Goal: Information Seeking & Learning: Learn about a topic

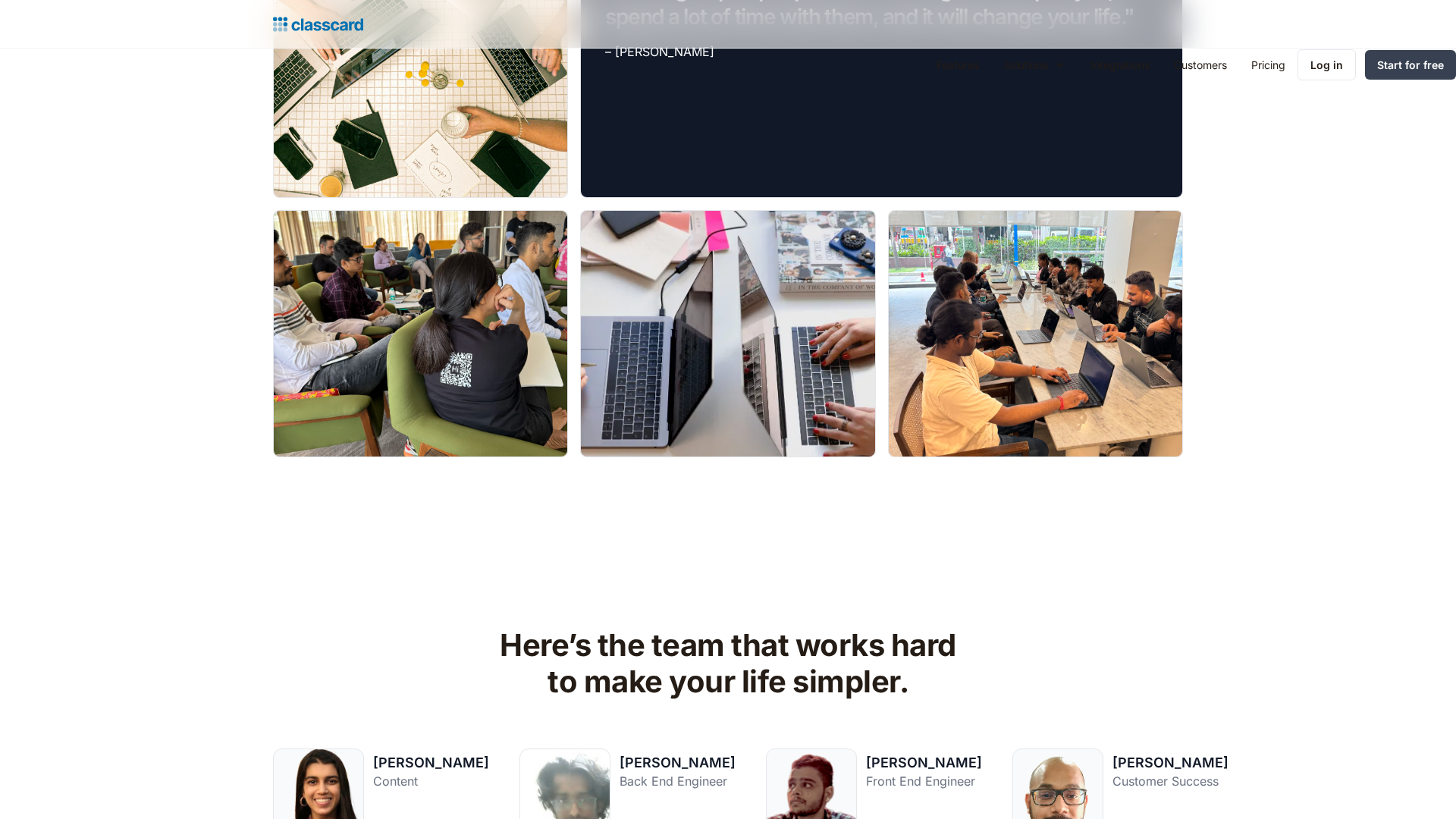
scroll to position [2263, 0]
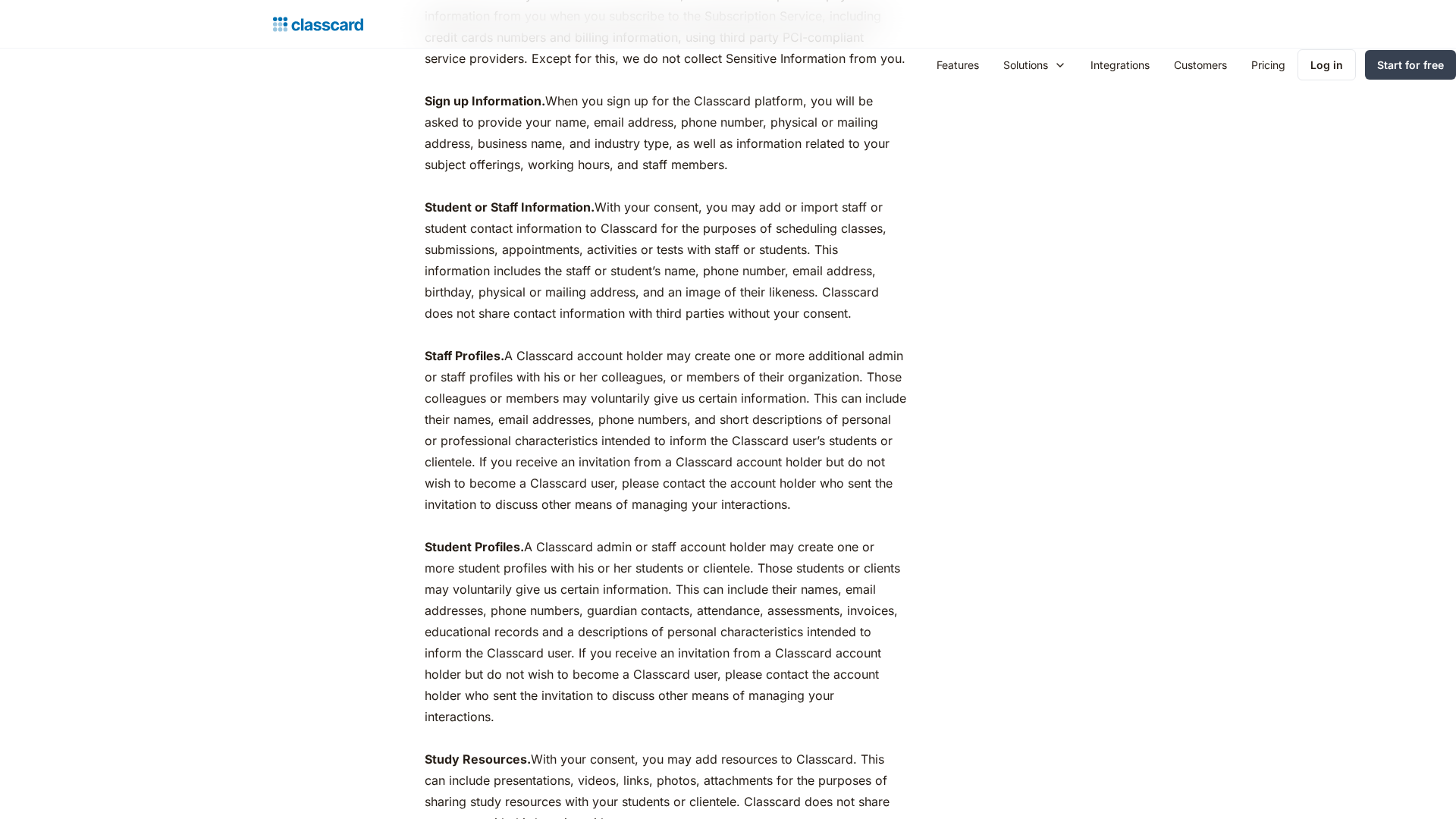
scroll to position [2263, 0]
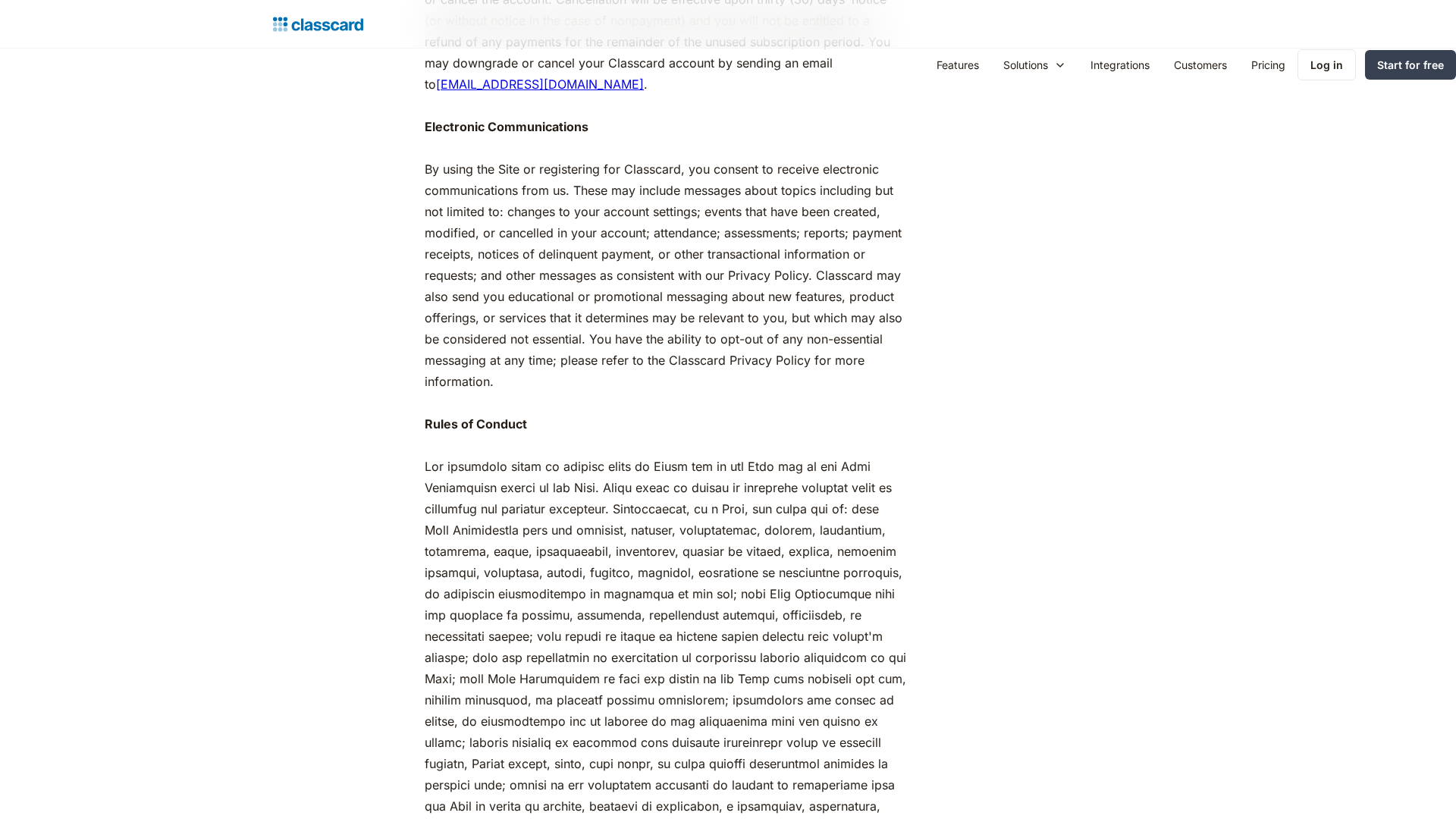
scroll to position [3002, 0]
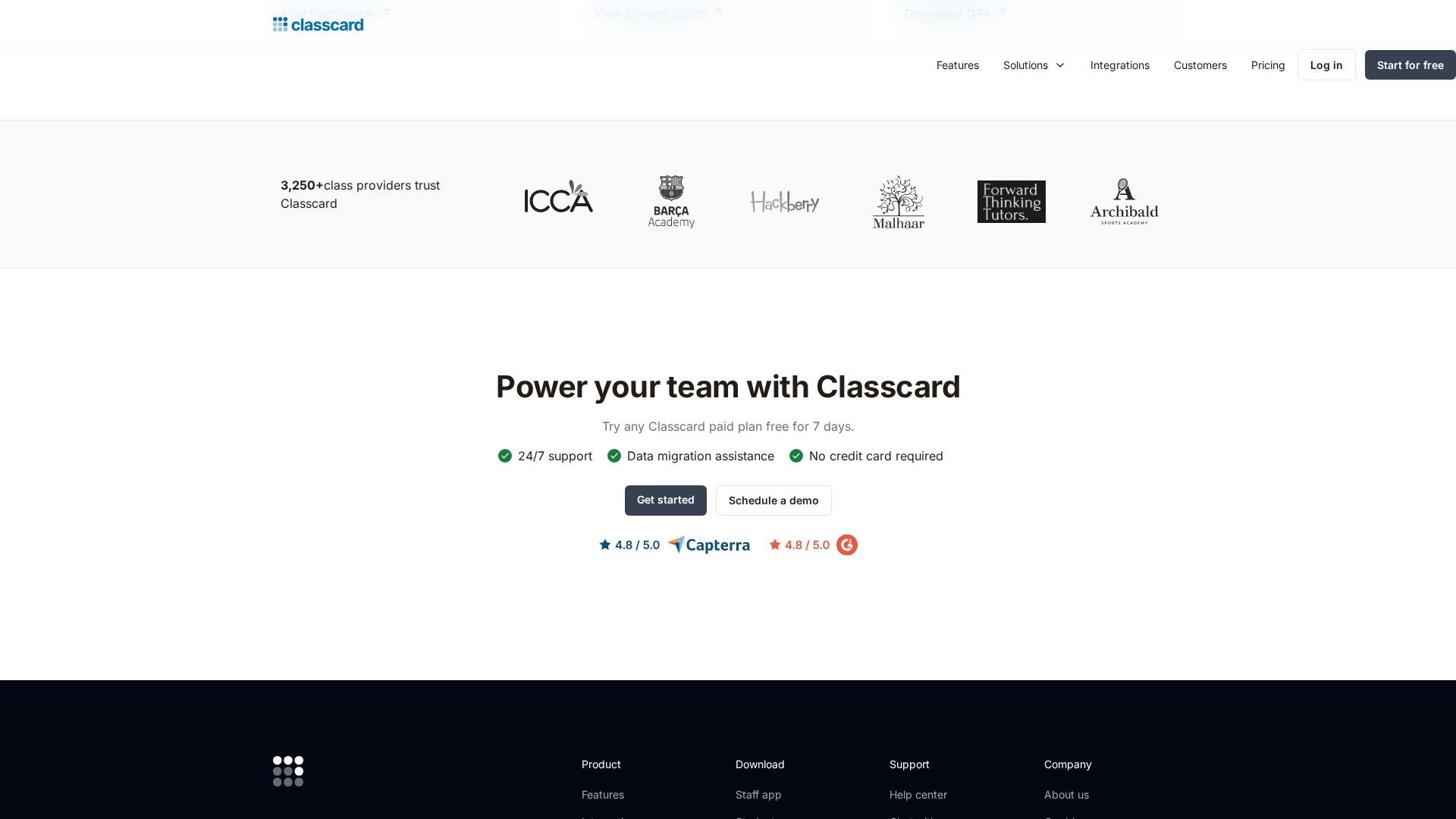
scroll to position [1896, 0]
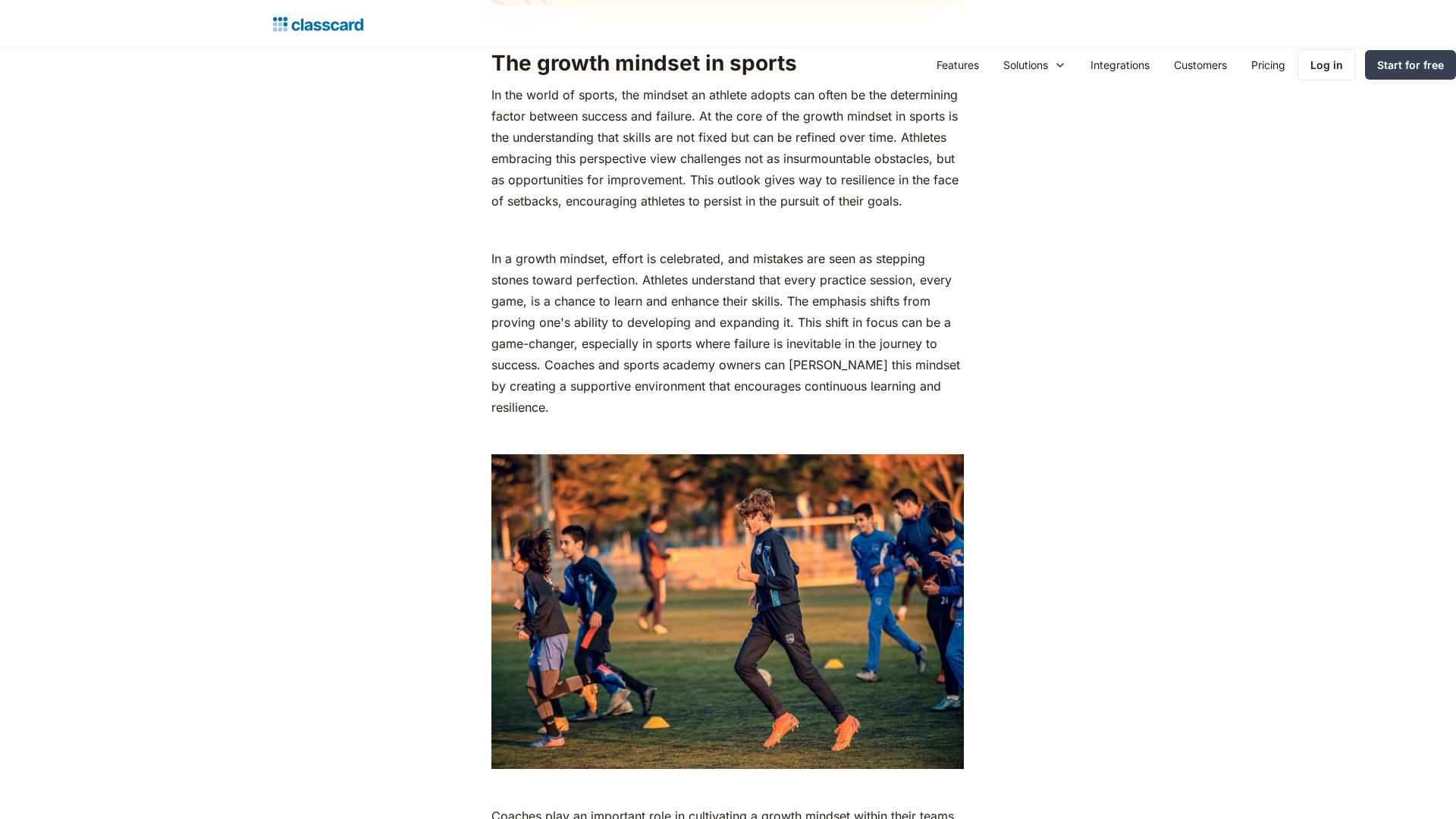
scroll to position [3002, 0]
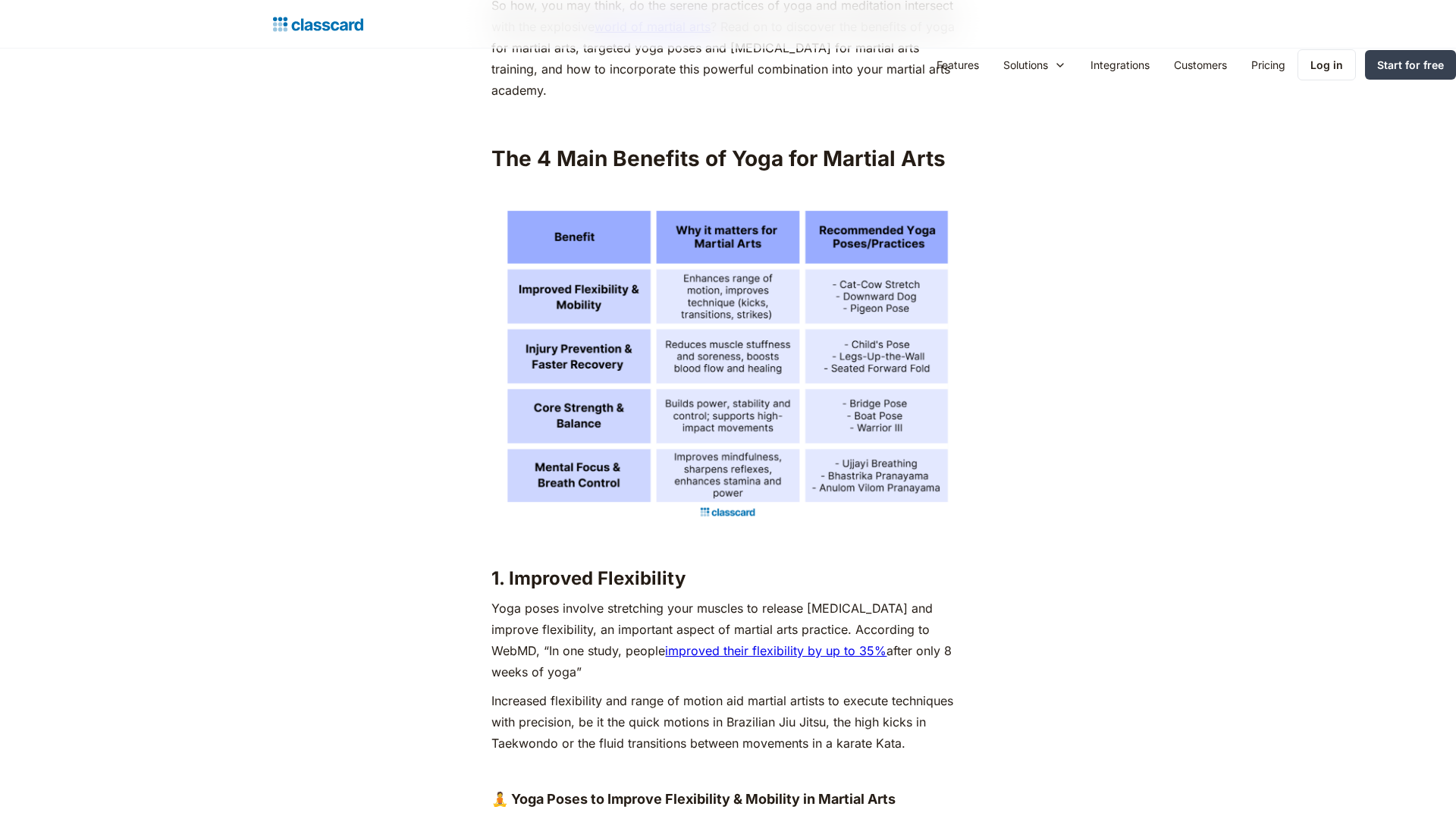
scroll to position [5267, 0]
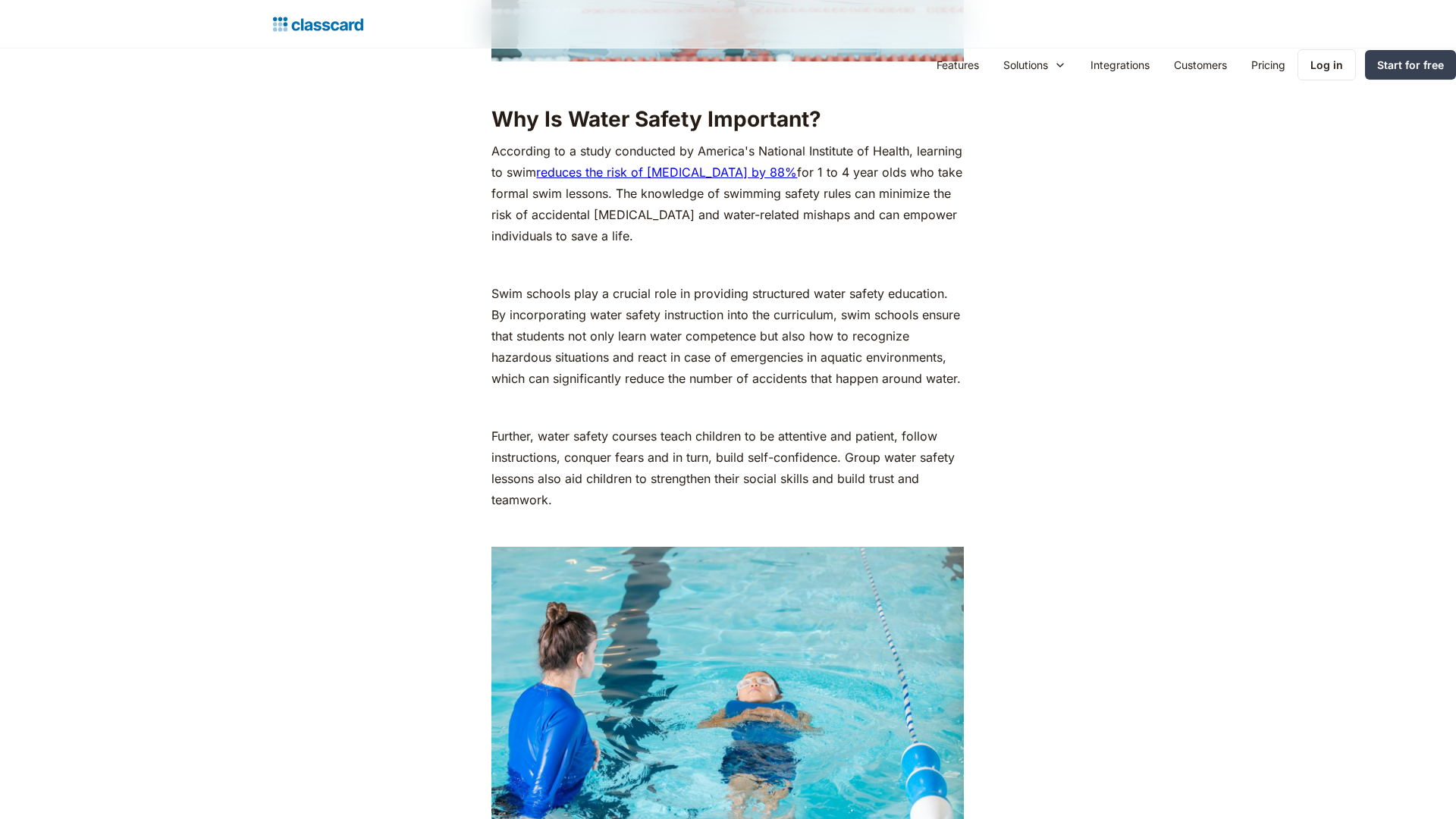
scroll to position [3002, 0]
